Goal: Communication & Community: Answer question/provide support

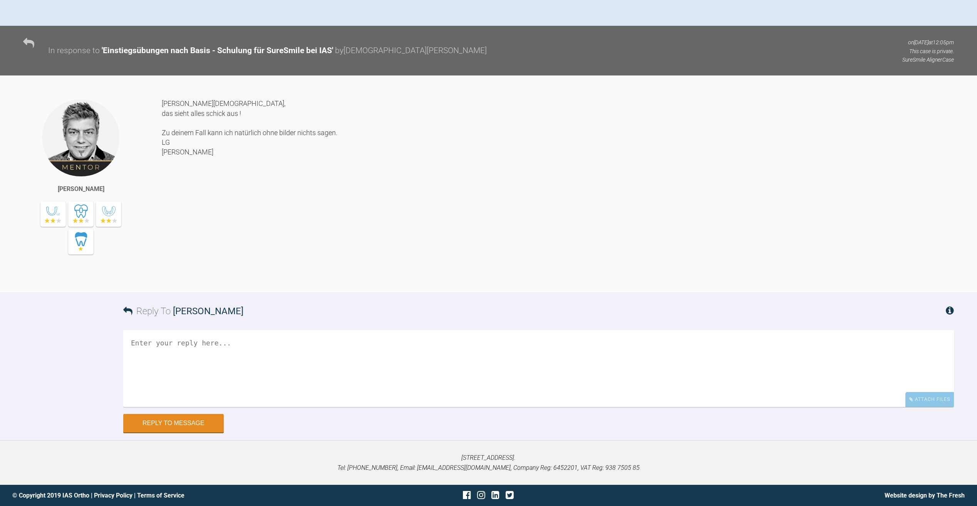
scroll to position [302, 0]
click at [294, 354] on textarea at bounding box center [538, 368] width 831 height 77
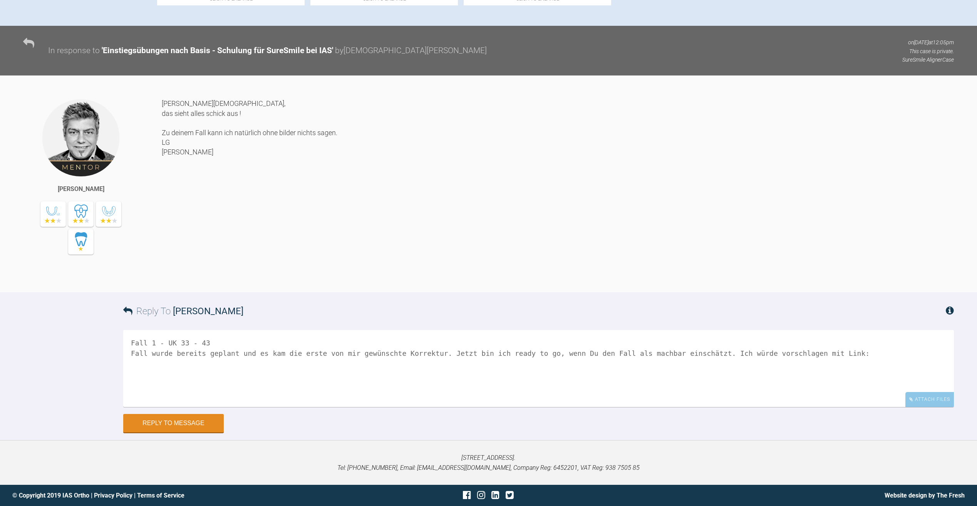
paste textarea "[URL][DOMAIN_NAME]"
click at [822, 354] on textarea "Fall 1 - UK 33 - 43 Fall wurde bereits geplant und es kam die erste von mir gew…" at bounding box center [538, 368] width 831 height 77
click at [849, 359] on textarea "Fall 1 - UK 33 - 43 Fall wurde bereits geplant und es kam die erste von mir gew…" at bounding box center [538, 368] width 831 height 77
click at [858, 366] on textarea "Fall 1 - UK 33 - 43 Fall wurde bereits geplant und es kam die erste von mir gew…" at bounding box center [538, 368] width 831 height 77
click at [859, 376] on textarea "Fall 1 - UK 33 - 43 Fall wurde bereits geplant und es kam die erste von mir gew…" at bounding box center [538, 368] width 831 height 77
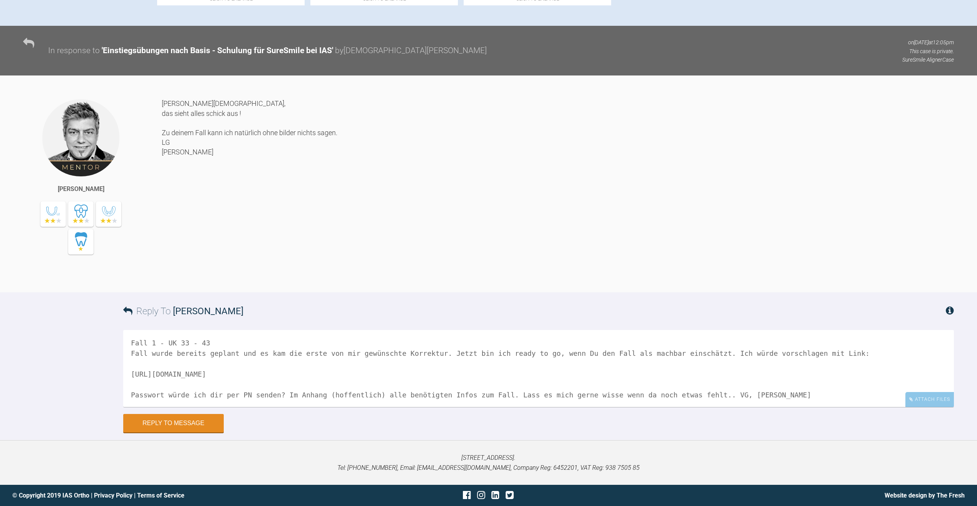
click at [157, 343] on textarea "Fall 1 - UK 33 - 43 Fall wurde bereits geplant und es kam die erste von mir gew…" at bounding box center [538, 368] width 831 height 77
click at [205, 350] on textarea "Fall 1 Wittkuhn, I. (67 Jahre) - nur [GEOGRAPHIC_DATA], 33 - 43 Fall wurde bere…" at bounding box center [538, 368] width 831 height 77
click at [203, 350] on textarea "Fall 1 Wittkuhn, I. (67 Jahre) - nur [GEOGRAPHIC_DATA], 33 - 43 Fall wurde bere…" at bounding box center [538, 368] width 831 height 77
click at [946, 403] on div "Attach Files" at bounding box center [930, 399] width 49 height 15
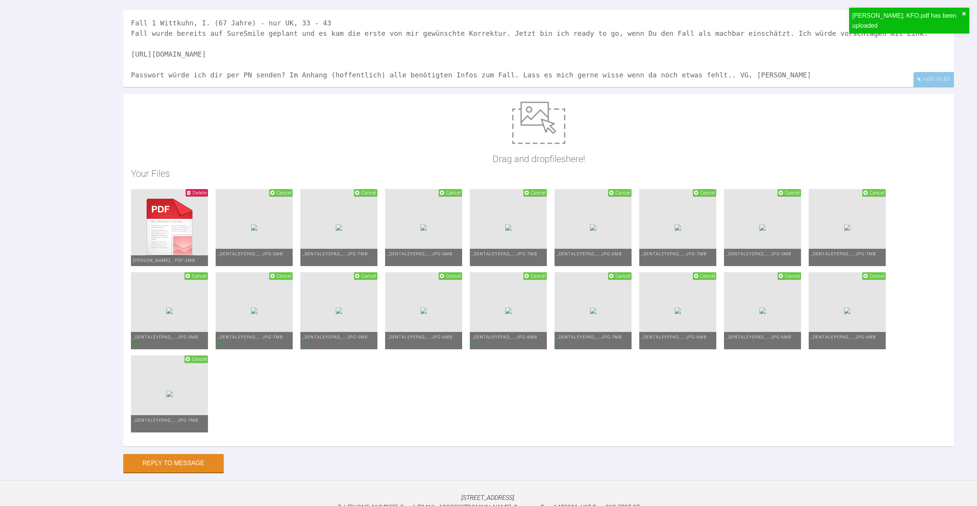
scroll to position [633, 0]
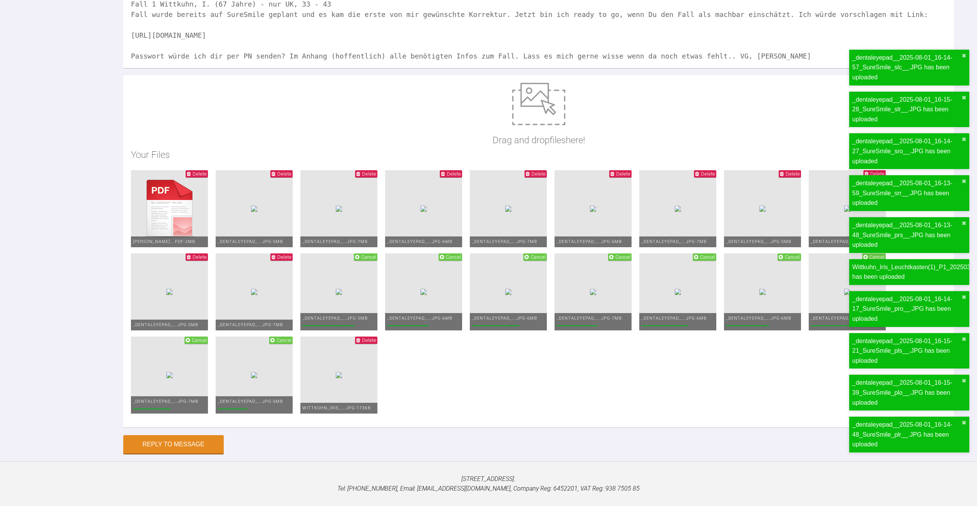
click at [689, 63] on textarea "Fall 1 Wittkuhn, I. (67 Jahre) - nur UK, 33 - 43 Fall wurde bereits auf SureSmi…" at bounding box center [538, 29] width 831 height 77
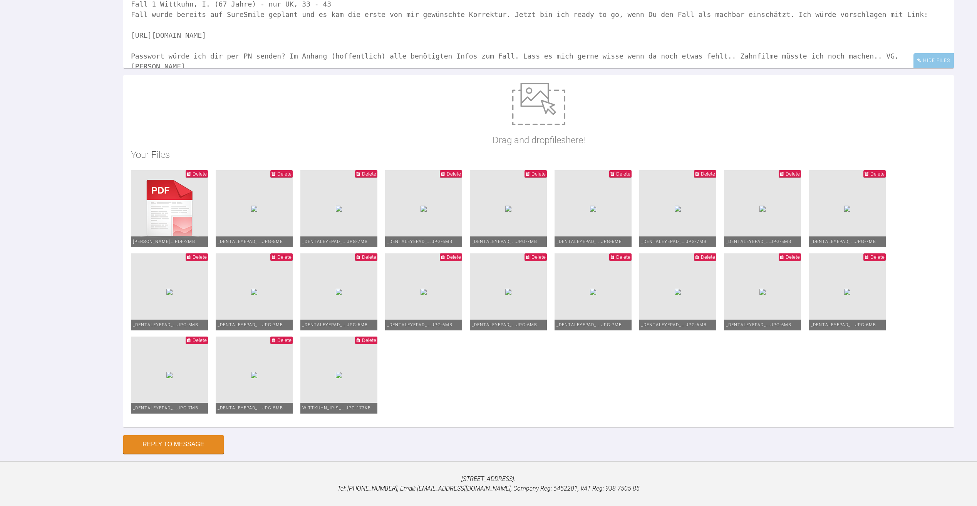
type textarea "Fall 1 Wittkuhn, I. (67 Jahre) - nur UK, 33 - 43 Fall wurde bereits auf SureSmi…"
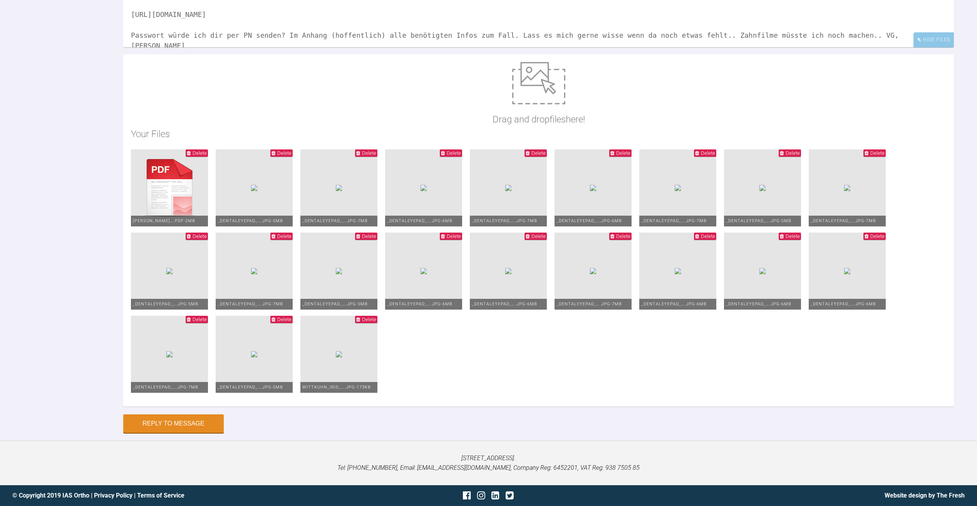
scroll to position [745, 0]
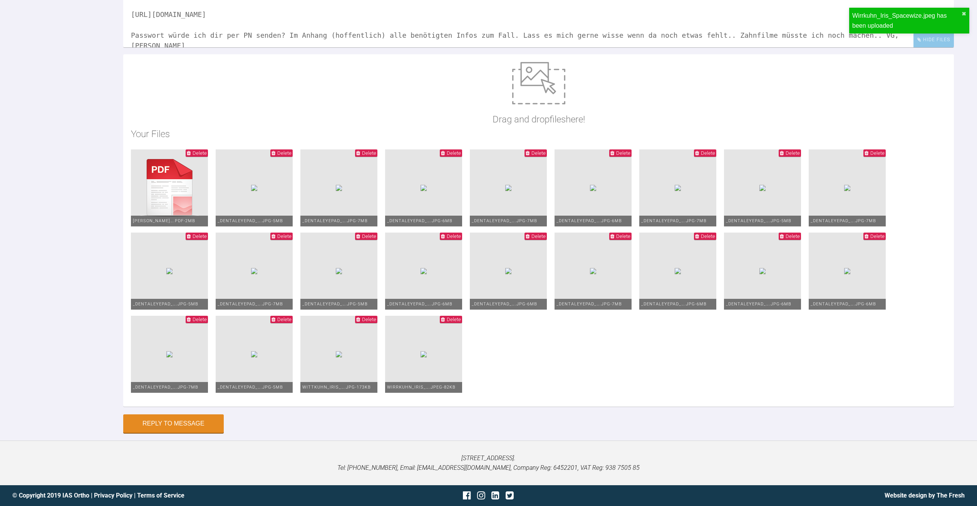
click at [829, 290] on ul "[PERSON_NAME]….pdf - 2MB Delete _dentaleyepad_….JPG - 5MB Delete _dentaleyepad_…" at bounding box center [538, 274] width 815 height 250
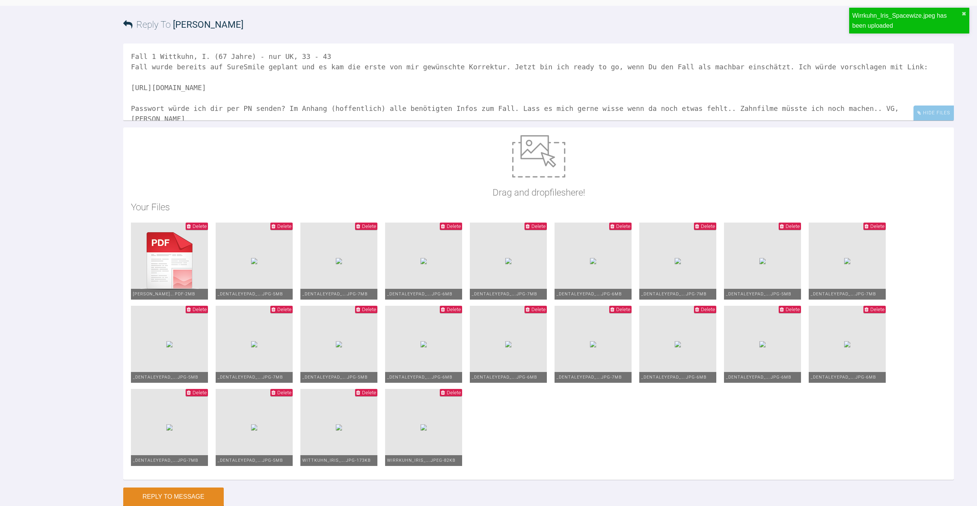
scroll to position [476, 0]
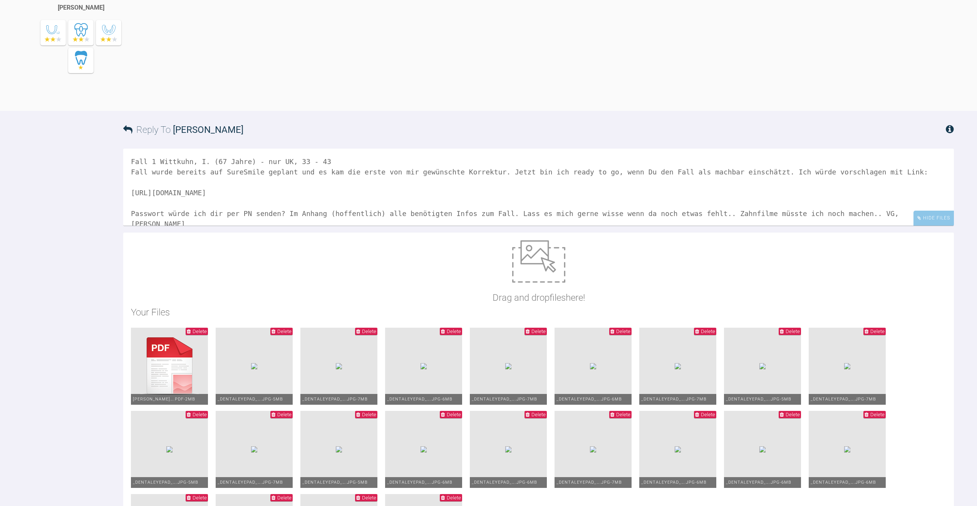
drag, startPoint x: 307, startPoint y: 181, endPoint x: 325, endPoint y: 171, distance: 20.8
click at [308, 181] on textarea "Fall 1 Wittkuhn, I. (67 Jahre) - nur UK, 33 - 43 Fall wurde bereits auf SureSmi…" at bounding box center [538, 187] width 831 height 77
click at [333, 168] on textarea "Fall 1 Wittkuhn, I. (67 Jahre) - nur UK, 33 - 43 Fall wurde bereits auf SureSmi…" at bounding box center [538, 187] width 831 height 77
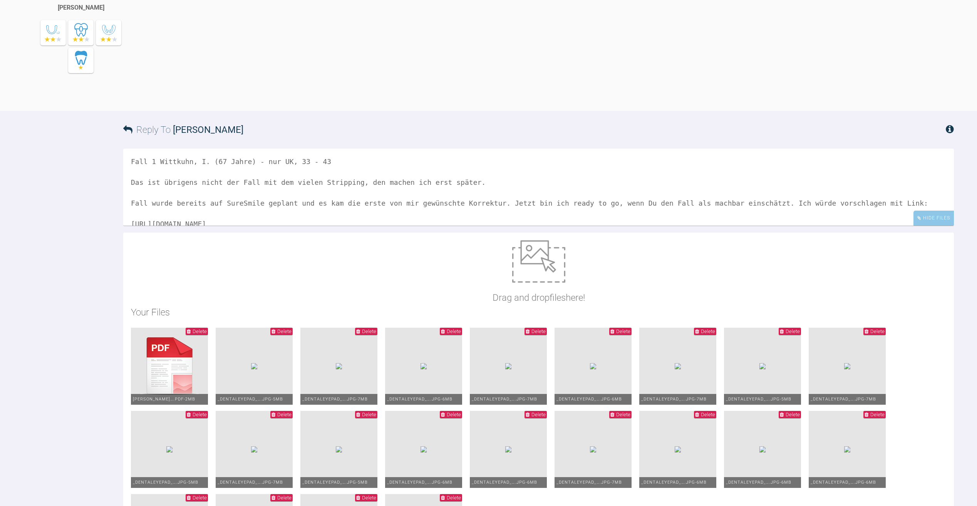
click at [132, 213] on textarea "Fall 1 Wittkuhn, I. (67 Jahre) - nur UK, 33 - 43 Das ist übrigens nicht der Fal…" at bounding box center [538, 187] width 831 height 77
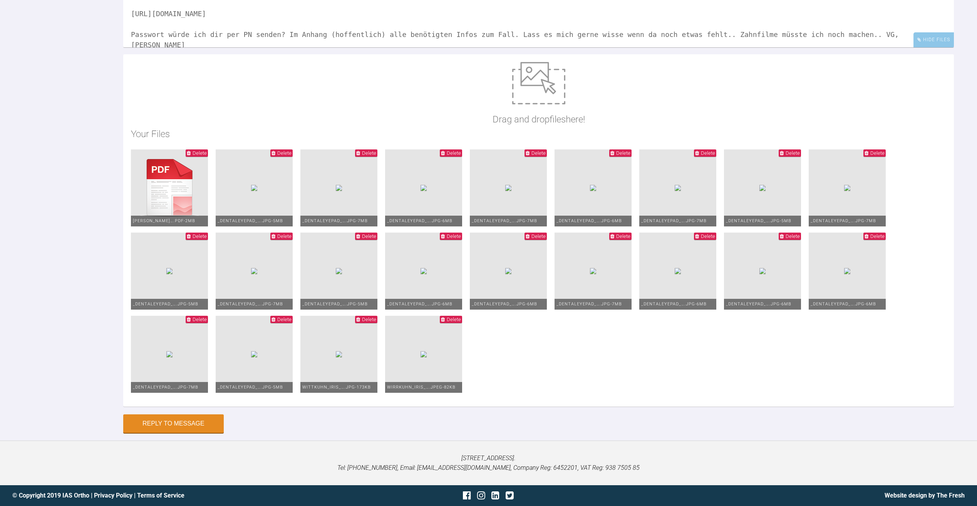
scroll to position [745, 0]
type textarea "Fall 1 Wittkuhn, I. (67 Jahre) - nur UK, 33 - 43 (Das ist übrigens nicht der Fa…"
click at [210, 429] on button "Reply to Message" at bounding box center [173, 424] width 101 height 18
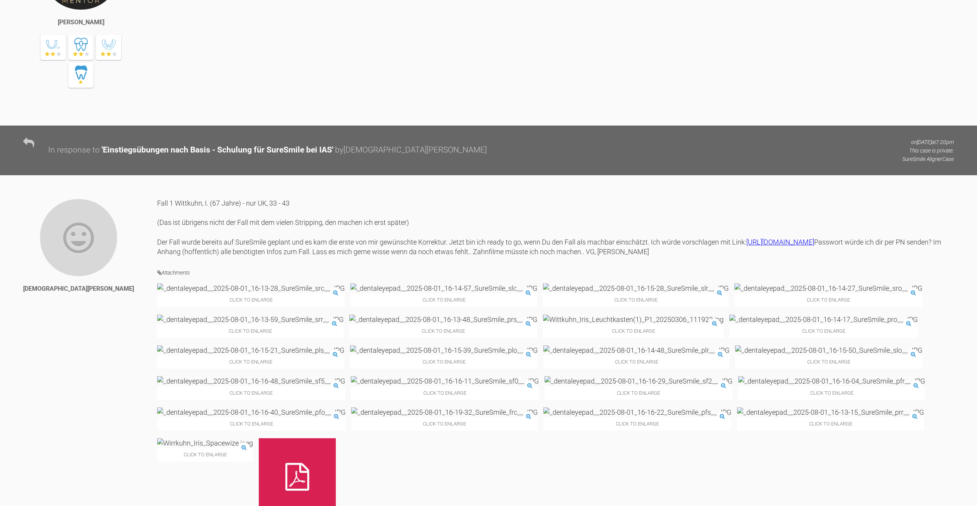
scroll to position [462, 0]
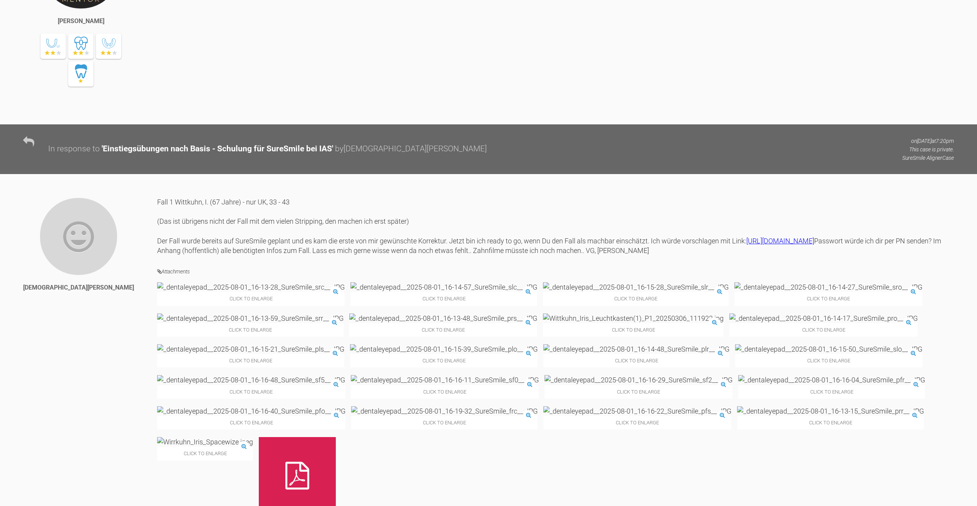
click at [51, 250] on img at bounding box center [78, 236] width 79 height 79
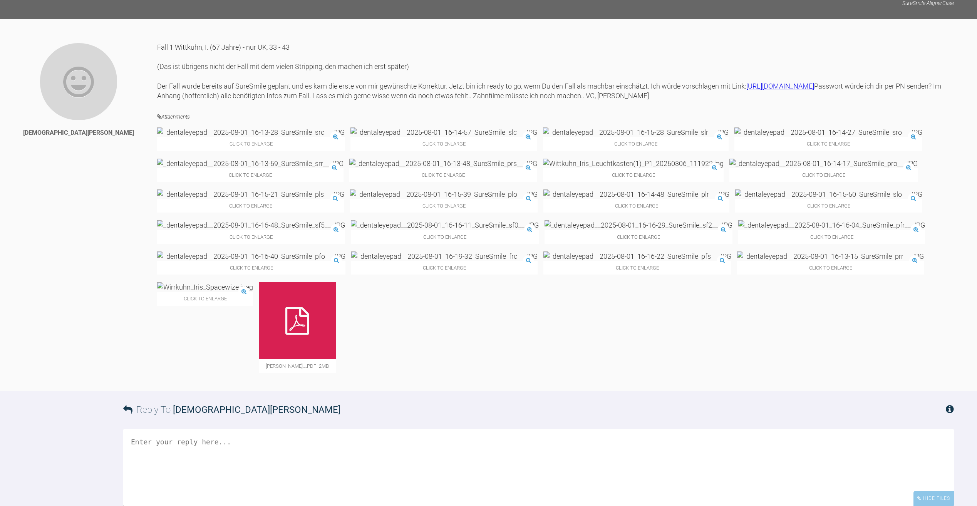
scroll to position [616, 0]
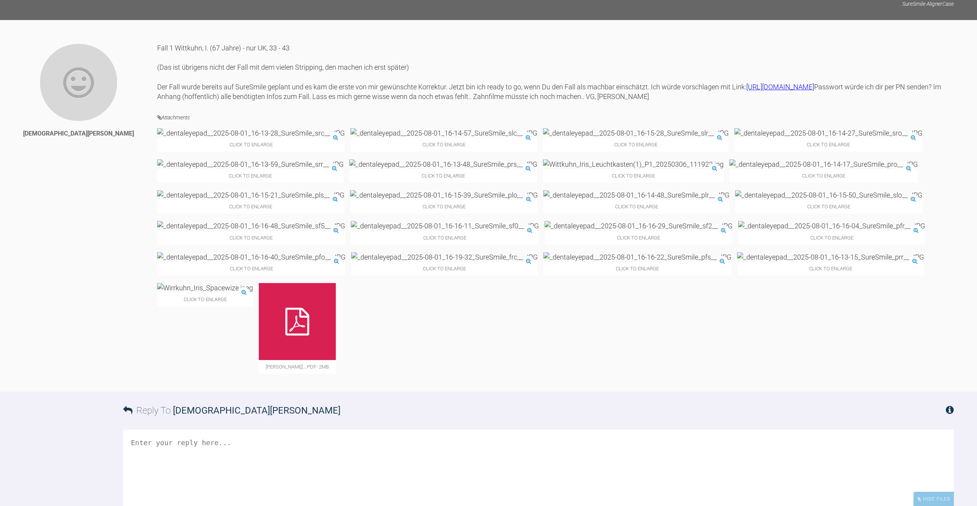
click at [285, 335] on icon at bounding box center [297, 322] width 24 height 28
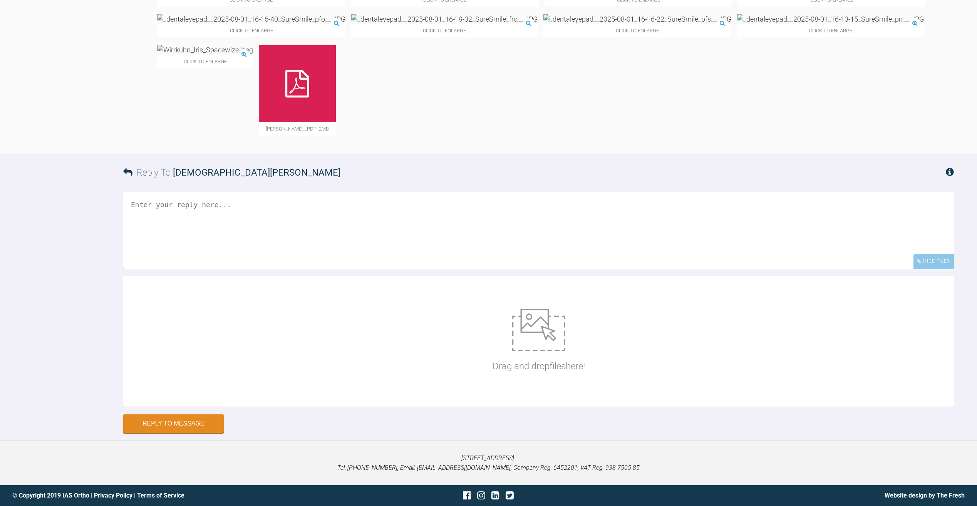
scroll to position [886, 0]
click at [213, 191] on div "Reply To [DEMOGRAPHIC_DATA][PERSON_NAME]" at bounding box center [538, 173] width 831 height 38
click at [205, 215] on textarea at bounding box center [538, 230] width 831 height 77
type textarea "Falls das man das PDF nicht öffnen kann, hier als jpeg"
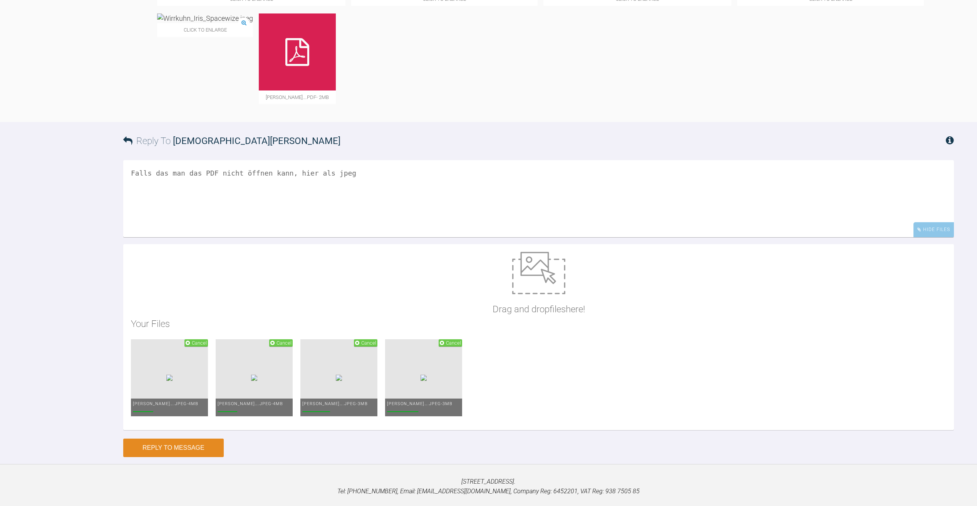
click at [156, 457] on button "Reply to Message" at bounding box center [173, 448] width 101 height 18
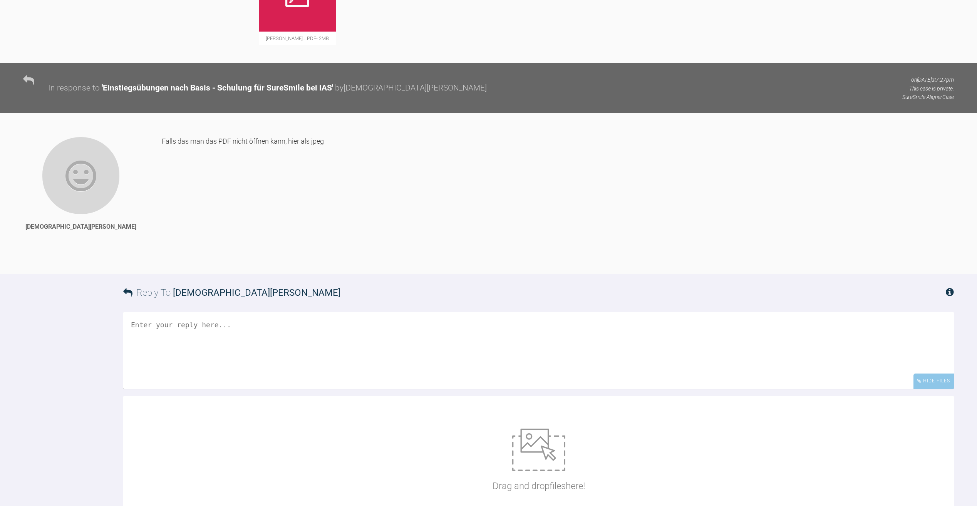
scroll to position [1067, 0]
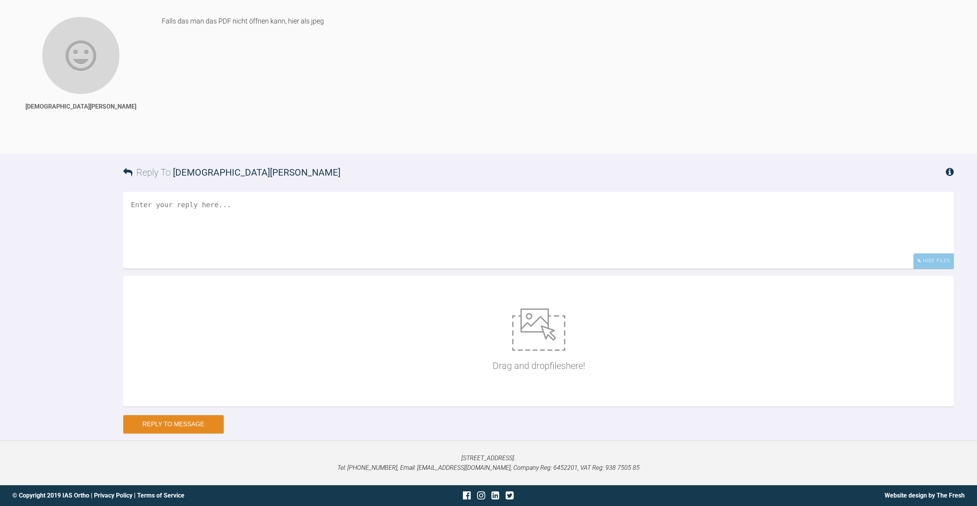
click at [184, 434] on button "Reply to Message" at bounding box center [173, 424] width 101 height 18
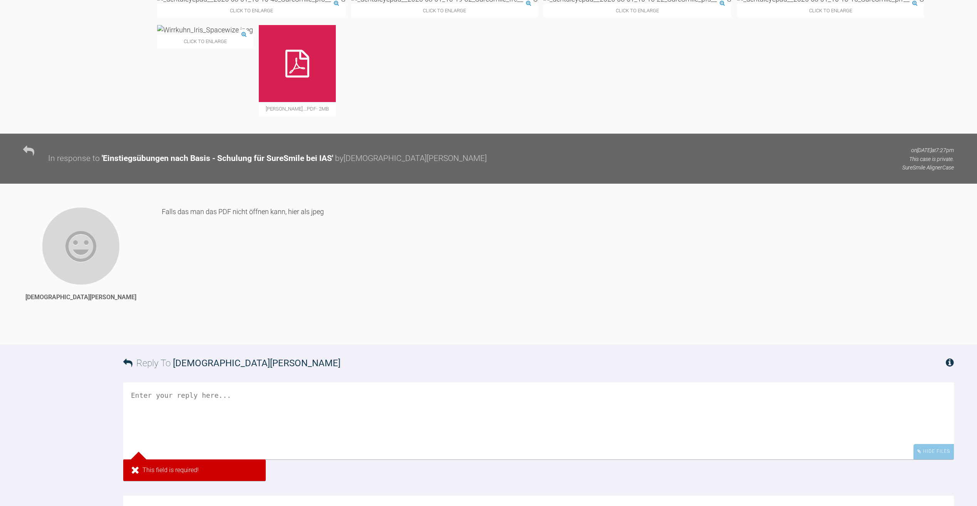
click at [257, 253] on div "Falls das man das PDF nicht öffnen kann, hier als jpeg" at bounding box center [558, 270] width 792 height 126
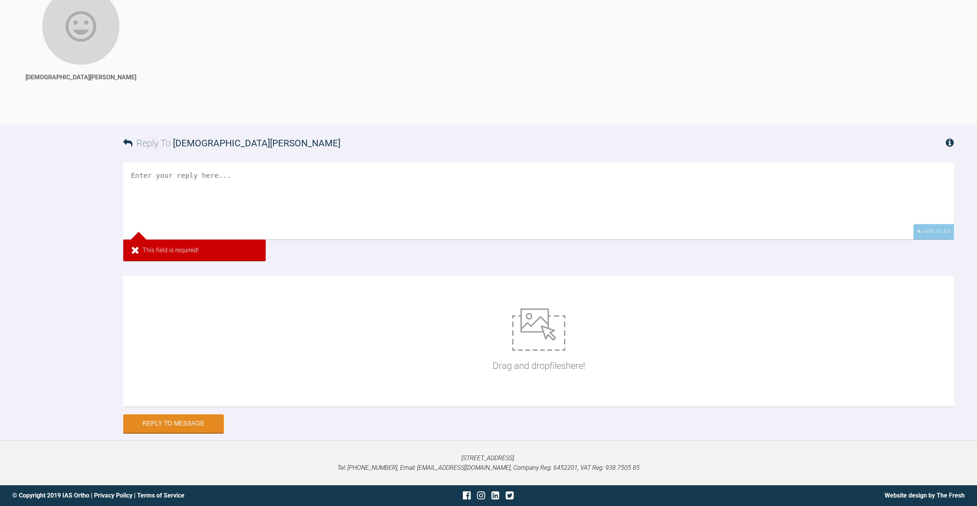
scroll to position [1135, 0]
click at [541, 346] on img at bounding box center [538, 330] width 53 height 42
type input "C:\fakepath\[PERSON_NAME]; KFO-page1.jpeg"
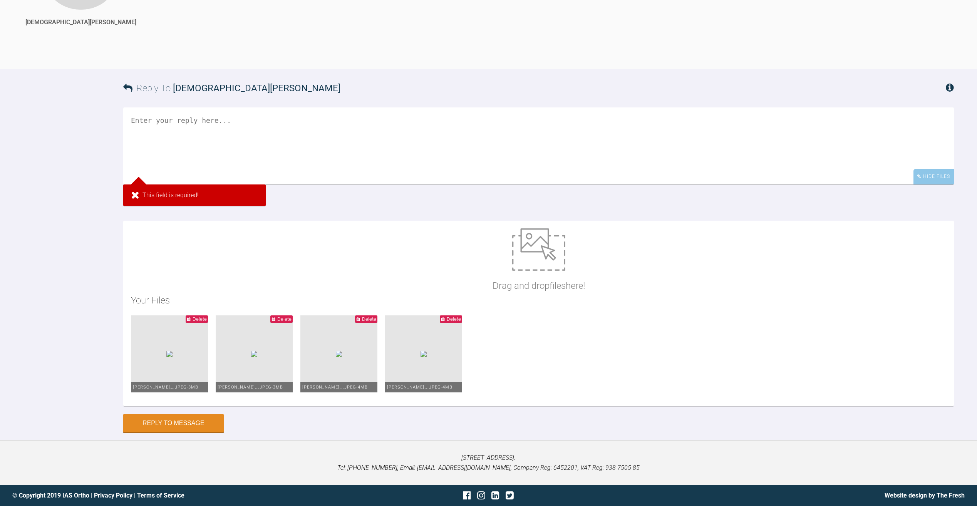
scroll to position [1036, 0]
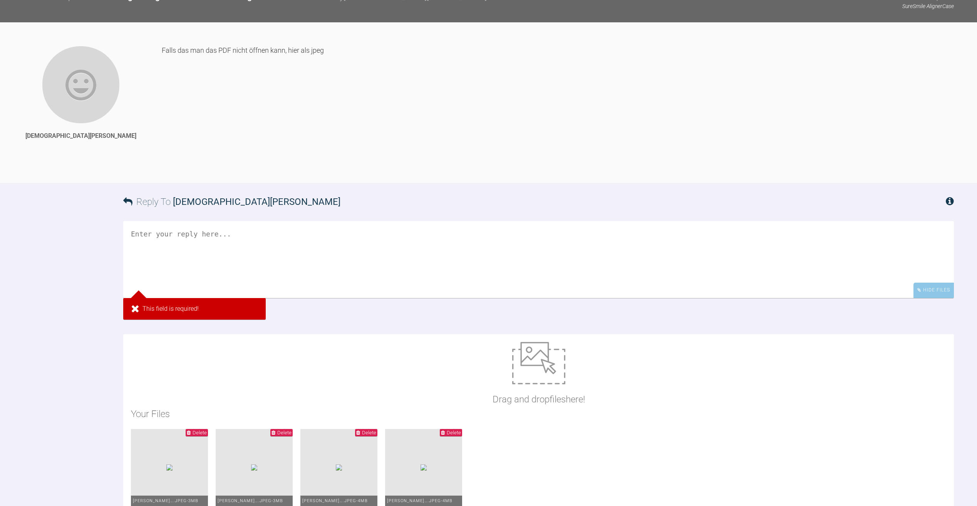
click at [194, 270] on textarea at bounding box center [538, 259] width 831 height 77
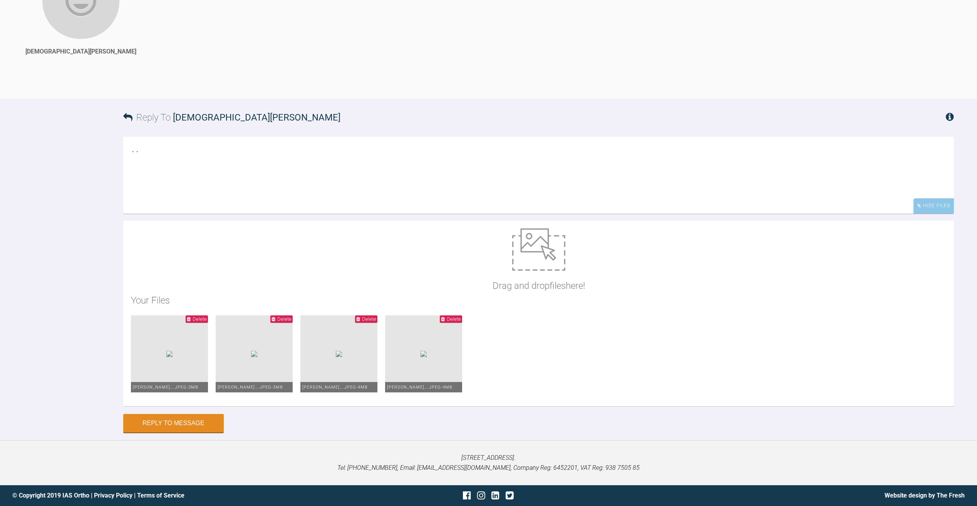
scroll to position [1161, 0]
type textarea ".."
click at [152, 423] on button "Reply to Message" at bounding box center [173, 424] width 101 height 18
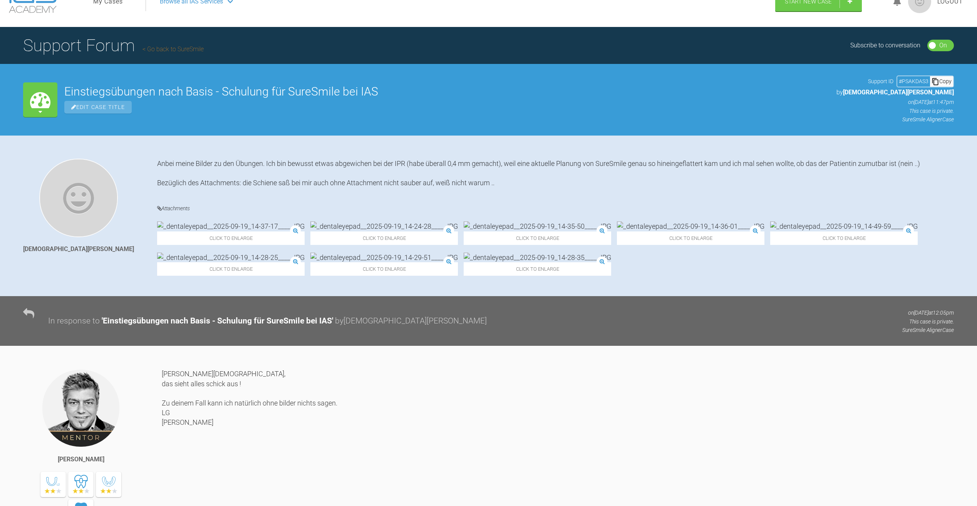
scroll to position [0, 0]
